Goal: Information Seeking & Learning: Find specific fact

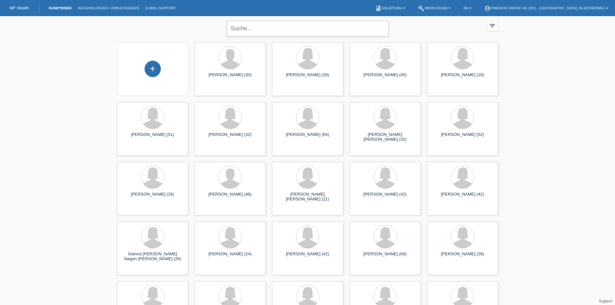
click at [256, 31] on input "text" at bounding box center [307, 28] width 161 height 15
type input "krasniqi vindonissa- lea"
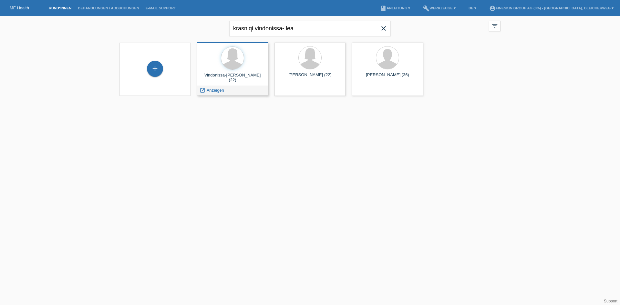
click at [219, 74] on div "Vindonissa-[PERSON_NAME] (22)" at bounding box center [232, 78] width 61 height 10
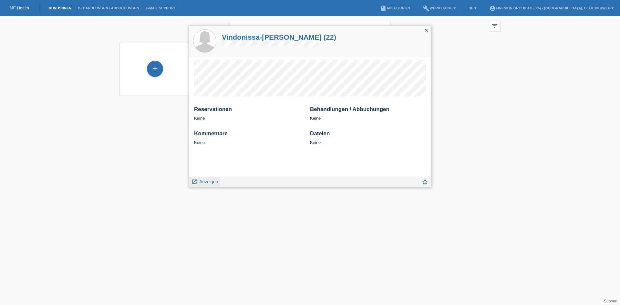
click at [213, 184] on span "Anzeigen" at bounding box center [208, 181] width 19 height 5
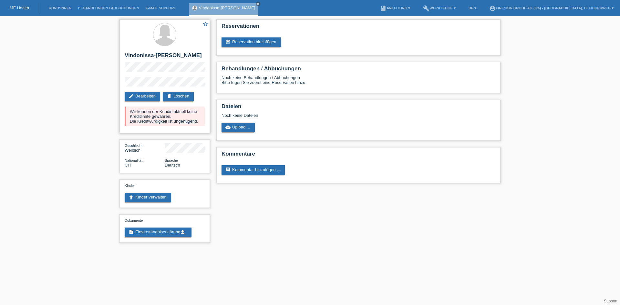
click at [172, 122] on div "Wir können der Kundin aktuell keine Kreditlimite gewähren. Die Kreditwürdigkeit…" at bounding box center [165, 117] width 80 height 20
drag, startPoint x: 128, startPoint y: 108, endPoint x: 204, endPoint y: 124, distance: 77.2
click at [204, 124] on div "Wir können der Kundin aktuell keine Kreditlimite gewähren. Die Kreditwürdigkeit…" at bounding box center [165, 117] width 80 height 20
click at [168, 113] on div "Wir können der Kundin aktuell keine Kreditlimite gewähren. Die Kreditwürdigkeit…" at bounding box center [165, 117] width 80 height 20
click at [120, 124] on div "star_border Vindonissa-Lea krasniqi edit Bearbeiten delete Löschen Wir können d…" at bounding box center [164, 76] width 90 height 114
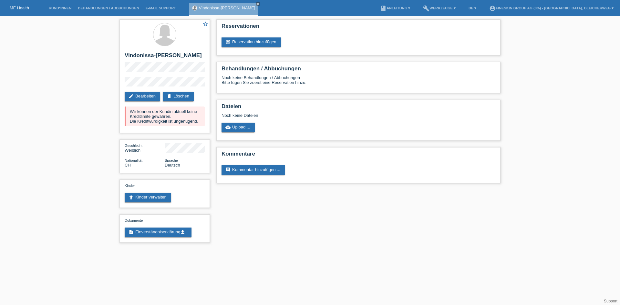
drag, startPoint x: 329, startPoint y: 225, endPoint x: 322, endPoint y: 215, distance: 12.4
click at [329, 227] on div "star_border Vindonissa-Lea krasniqi edit Bearbeiten delete Löschen Wir können d…" at bounding box center [309, 132] width 387 height 233
drag, startPoint x: 235, startPoint y: 240, endPoint x: 233, endPoint y: 210, distance: 30.4
click at [239, 241] on div "star_border Vindonissa-Lea krasniqi edit Bearbeiten delete Löschen Wir können d…" at bounding box center [309, 132] width 387 height 233
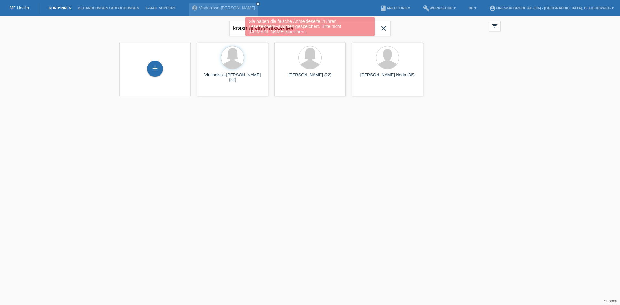
click at [382, 28] on div "Sie haben die falsche Anmeldeseite in Ihren Lesezeichen/Favoriten gespeichert. …" at bounding box center [310, 27] width 372 height 20
click at [342, 32] on div "Sie haben die falsche Anmeldeseite in Ihren Lesezeichen/Favoriten gespeichert. …" at bounding box center [309, 26] width 129 height 19
drag, startPoint x: 342, startPoint y: 32, endPoint x: 265, endPoint y: 34, distance: 77.5
click at [265, 35] on div "Sie haben die falsche Anmeldeseite in Ihren Lesezeichen/Favoriten gespeichert. …" at bounding box center [309, 26] width 129 height 19
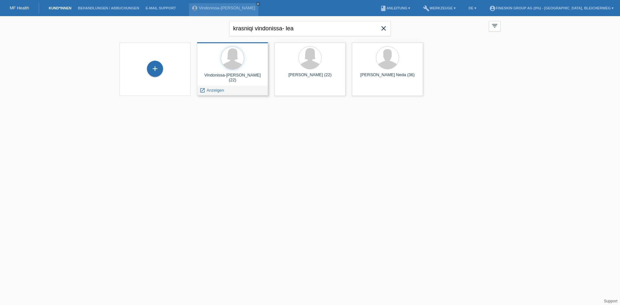
click at [219, 72] on div "Vindonissa-[PERSON_NAME] (22) launch Anzeigen" at bounding box center [232, 68] width 71 height 53
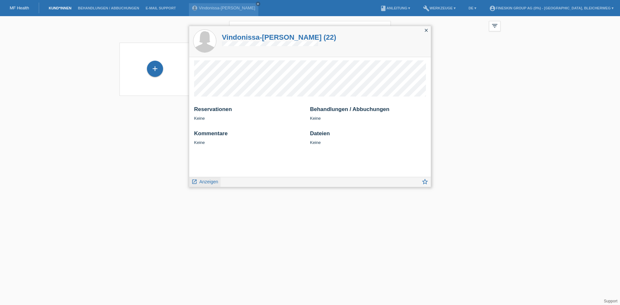
click at [199, 178] on link "launch Anzeigen" at bounding box center [204, 181] width 27 height 8
